Goal: Navigation & Orientation: Find specific page/section

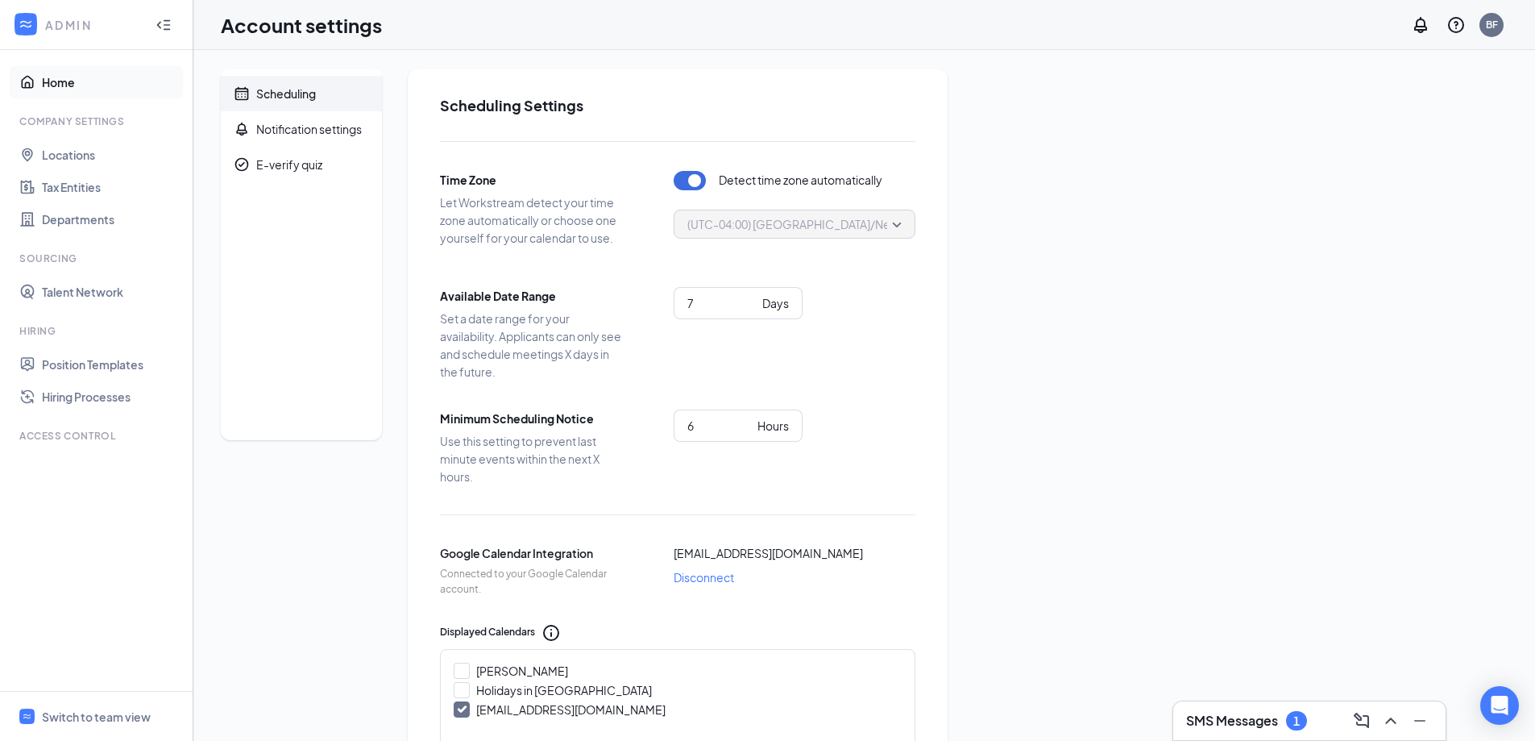
click at [58, 81] on link "Home" at bounding box center [111, 82] width 138 height 32
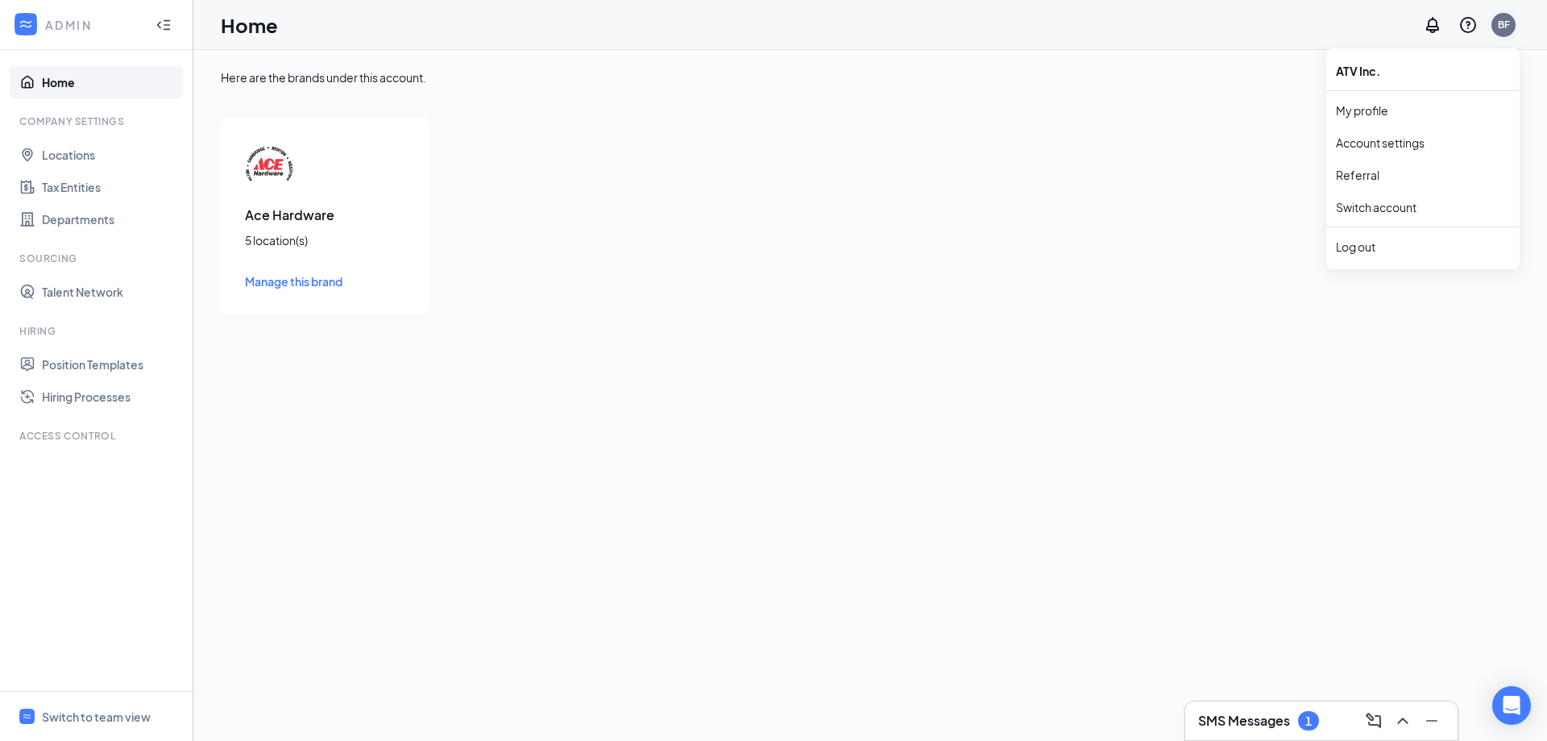
click at [1503, 31] on div "BF" at bounding box center [1504, 25] width 12 height 14
click at [1372, 111] on link "My profile" at bounding box center [1423, 110] width 174 height 16
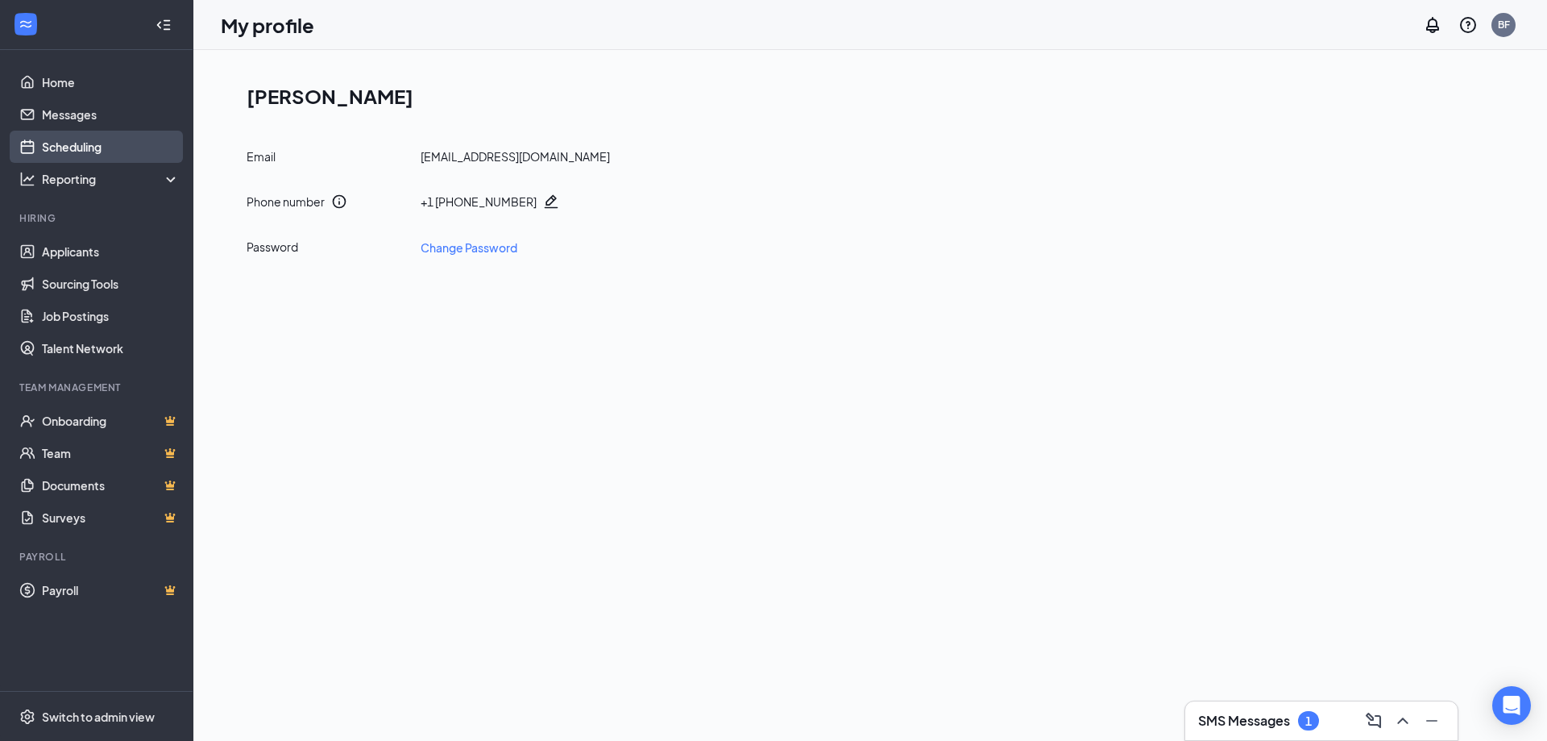
click at [109, 141] on link "Scheduling" at bounding box center [111, 147] width 138 height 32
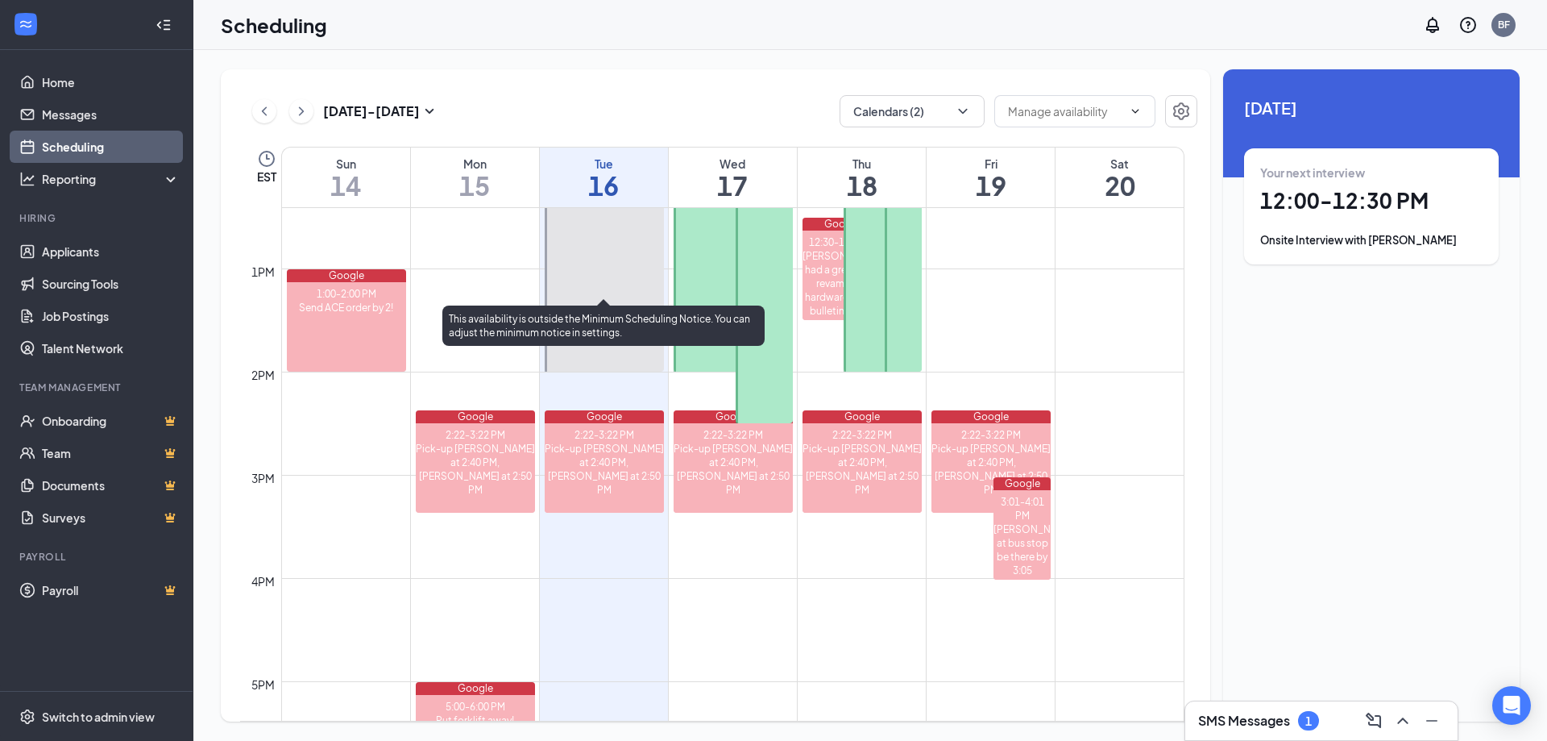
scroll to position [1195, 0]
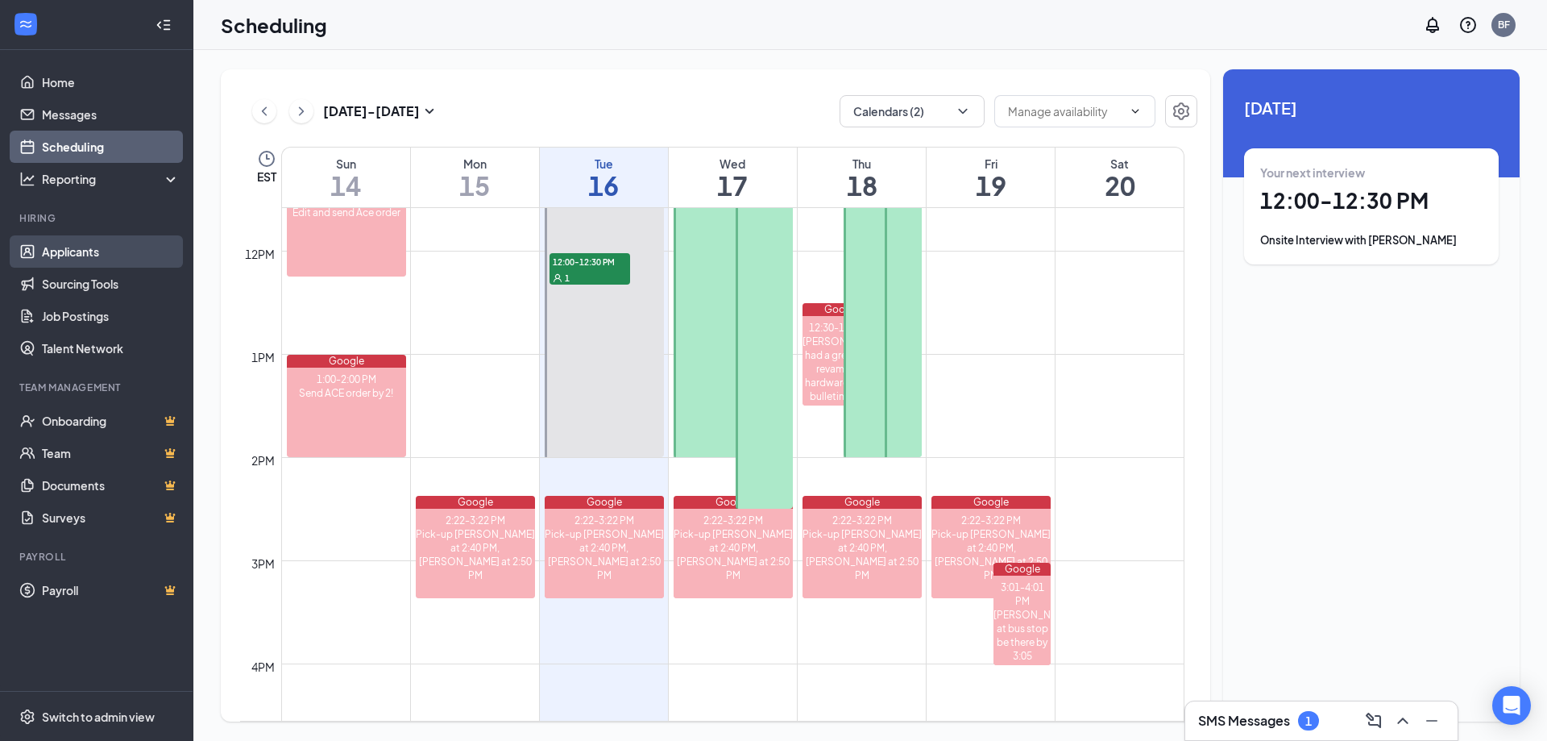
click at [69, 247] on link "Applicants" at bounding box center [111, 251] width 138 height 32
